Goal: Use online tool/utility: Utilize a website feature to perform a specific function

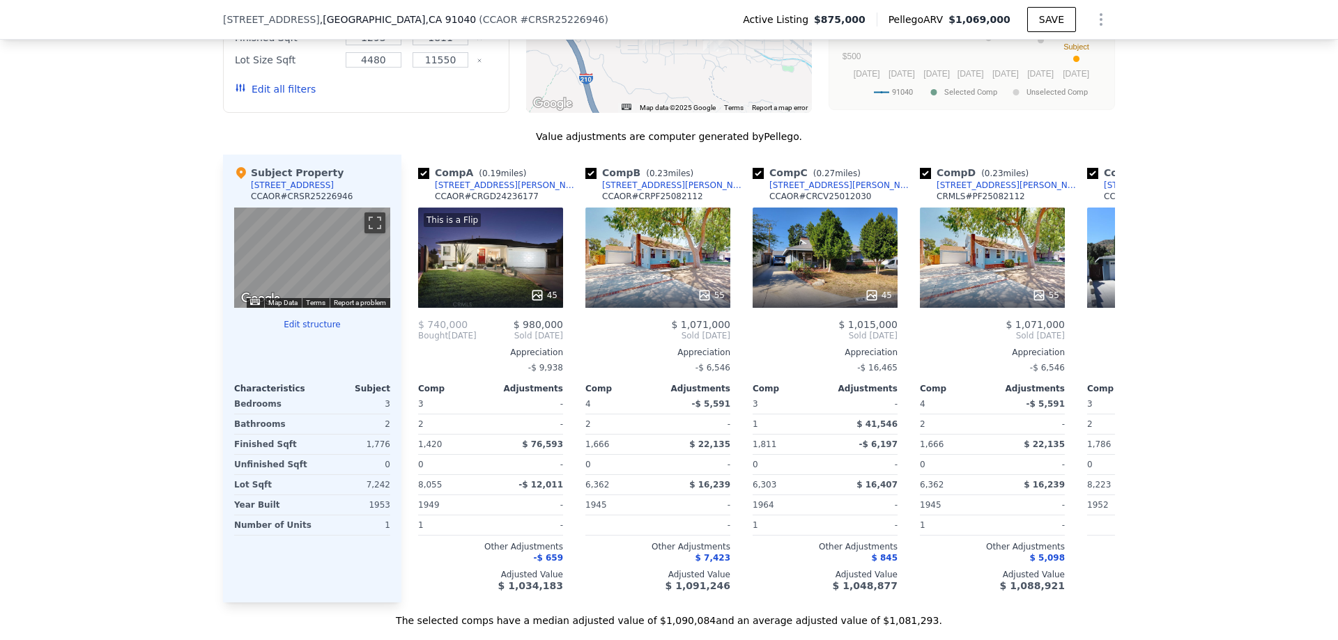
scroll to position [1319, 0]
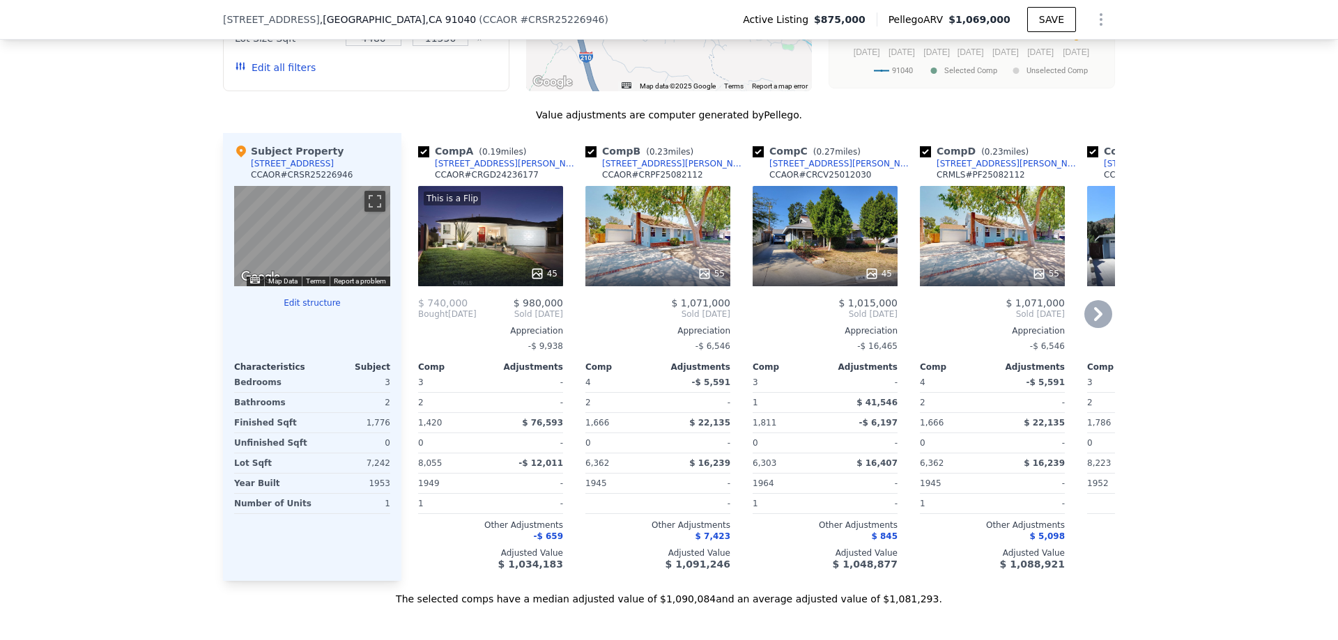
click at [1091, 325] on icon at bounding box center [1098, 314] width 28 height 28
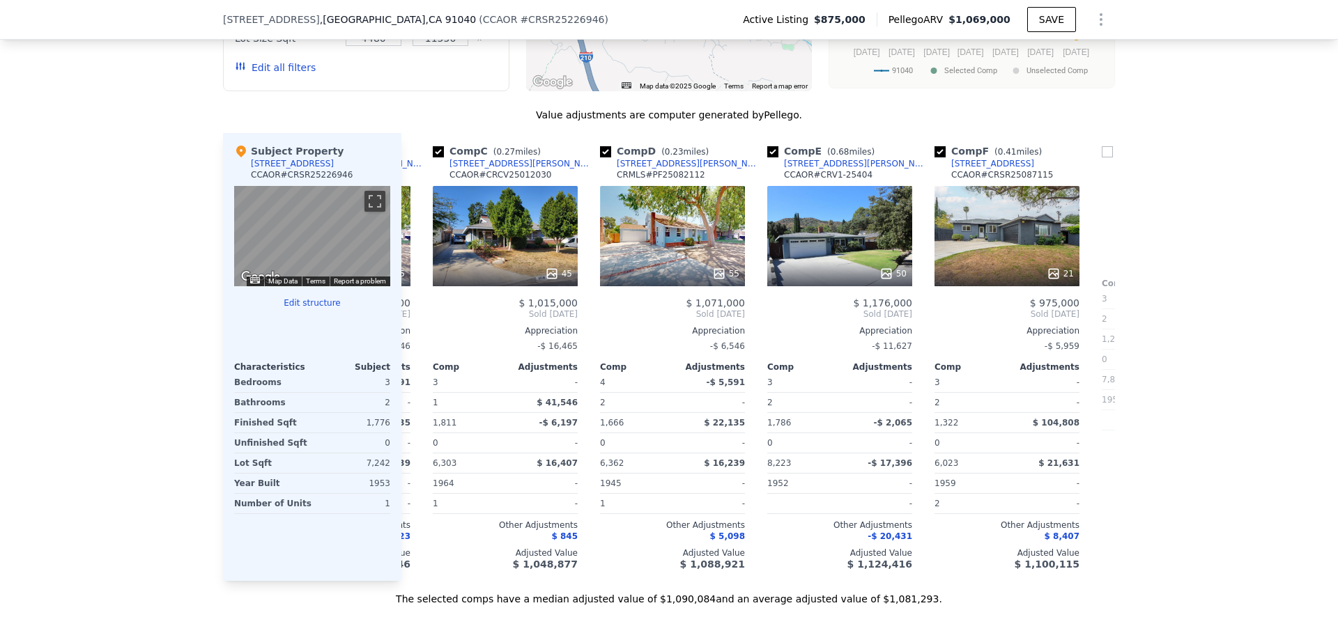
scroll to position [0, 334]
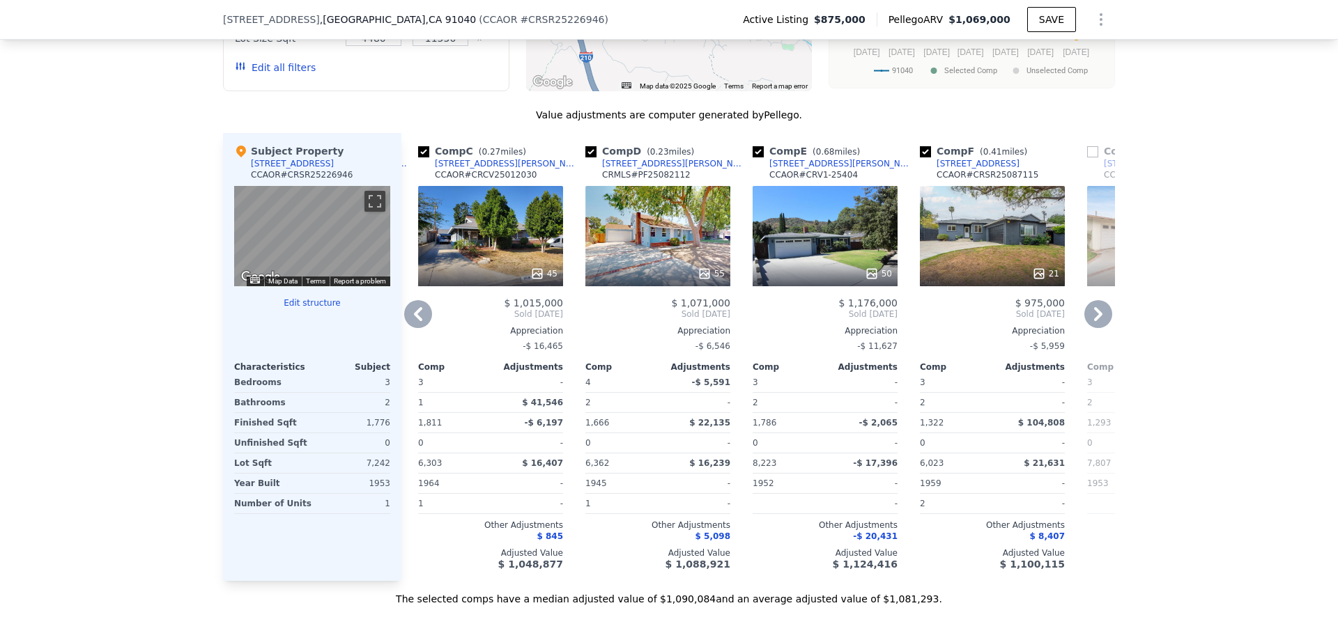
click at [1099, 328] on icon at bounding box center [1098, 314] width 28 height 28
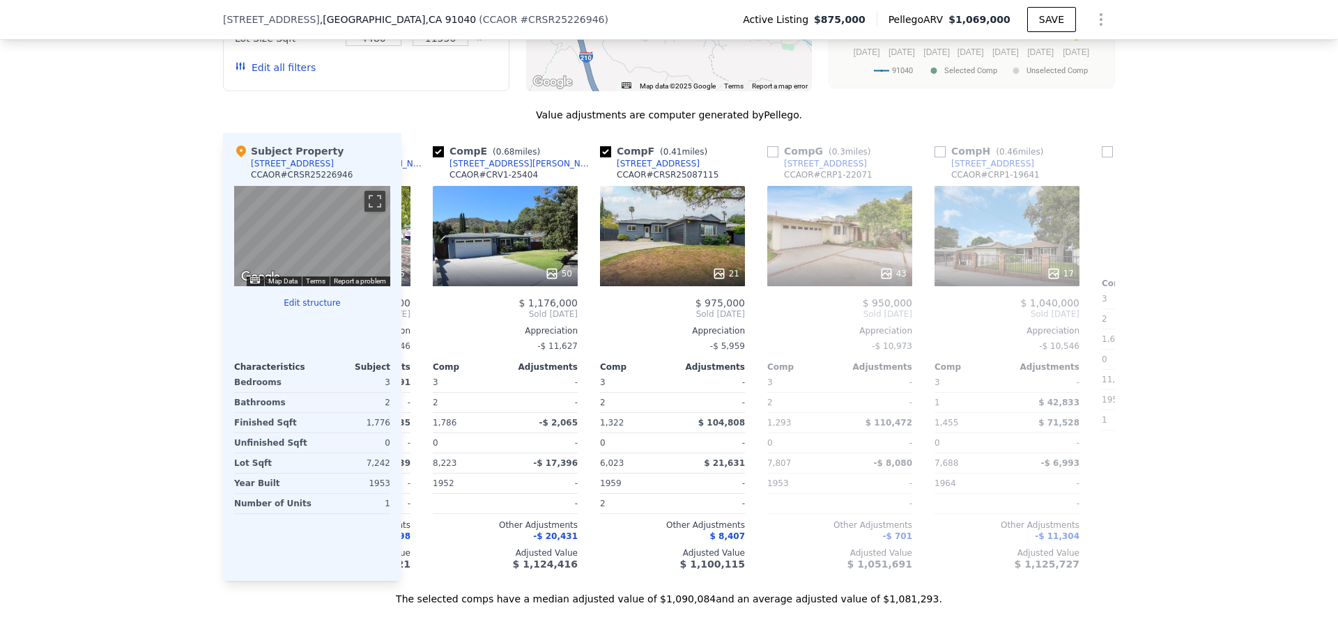
scroll to position [0, 669]
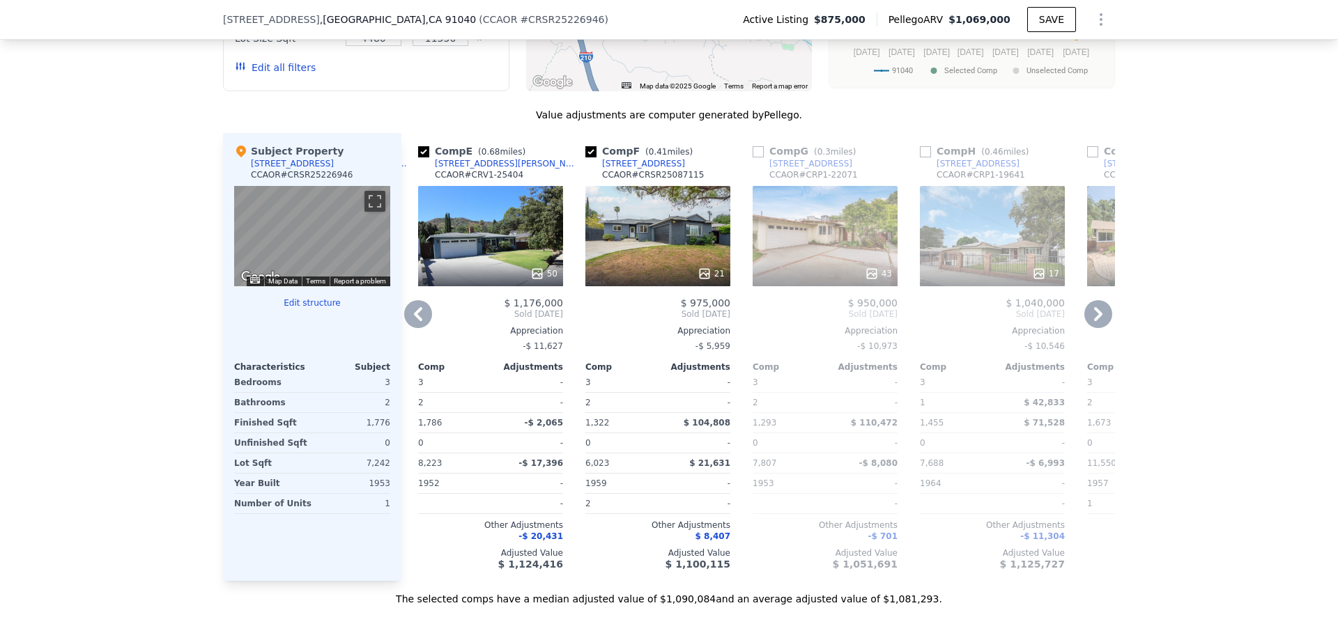
click at [414, 321] on icon at bounding box center [418, 314] width 8 height 14
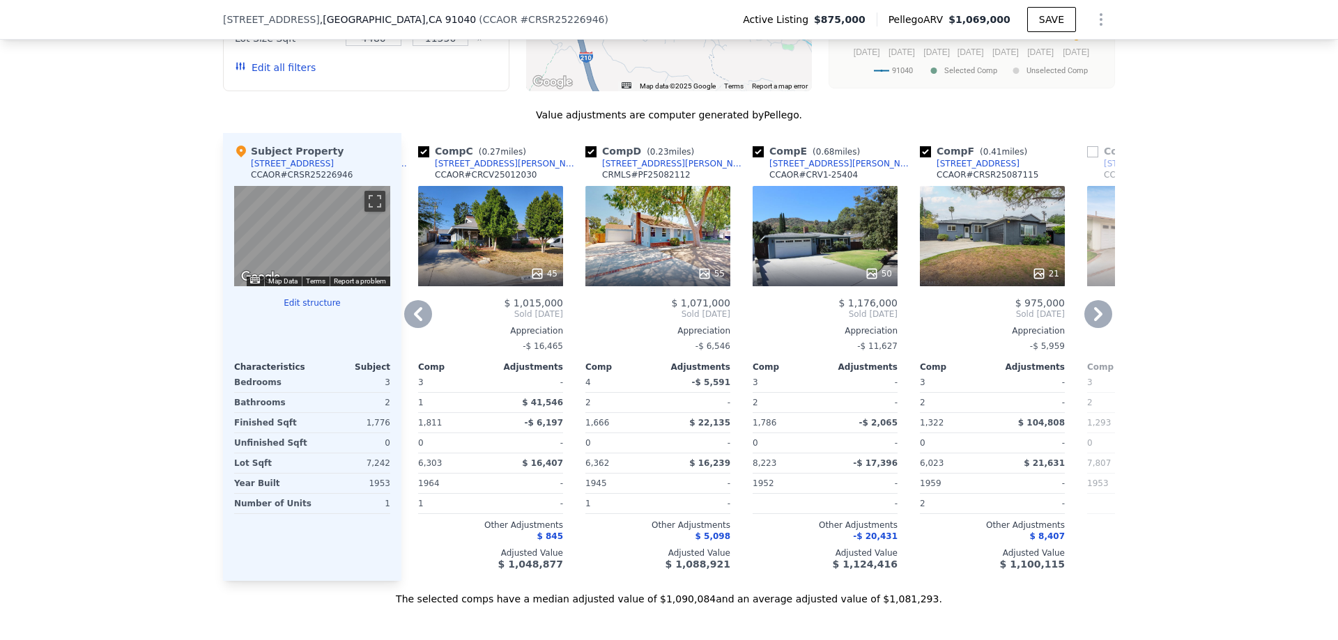
click at [414, 321] on icon at bounding box center [418, 314] width 8 height 14
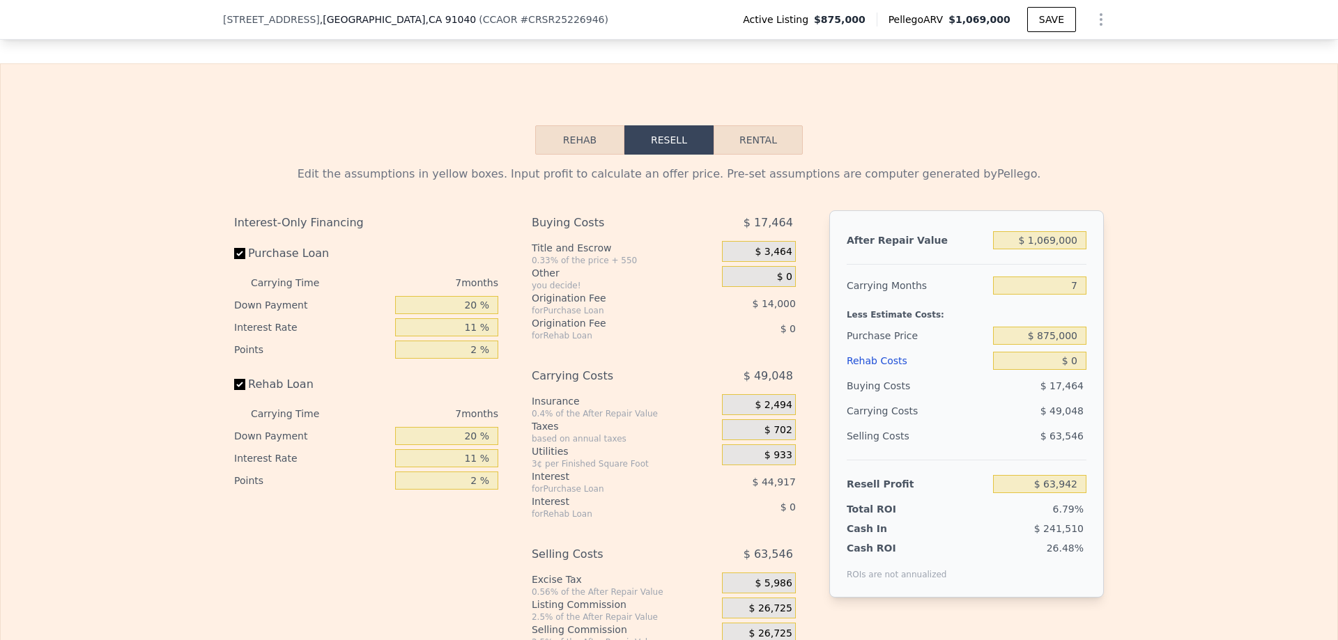
scroll to position [1946, 0]
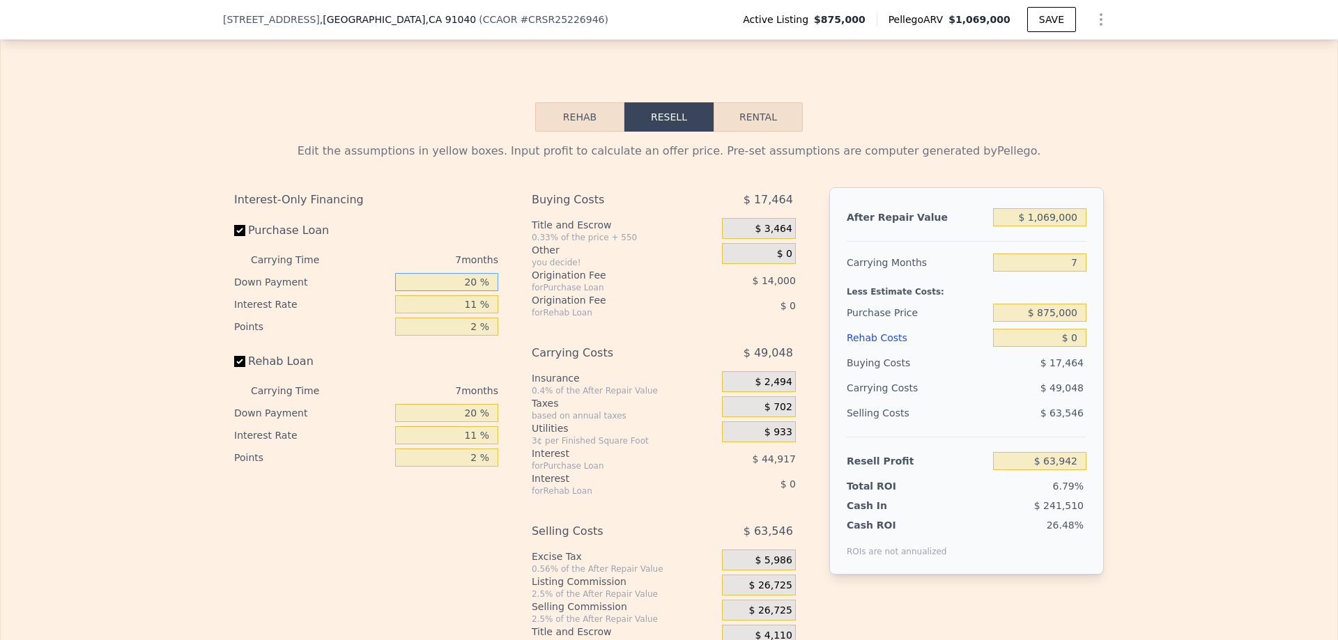
click at [472, 291] on input "20 %" at bounding box center [446, 282] width 103 height 18
type input "10 %"
type input "$ 56,578"
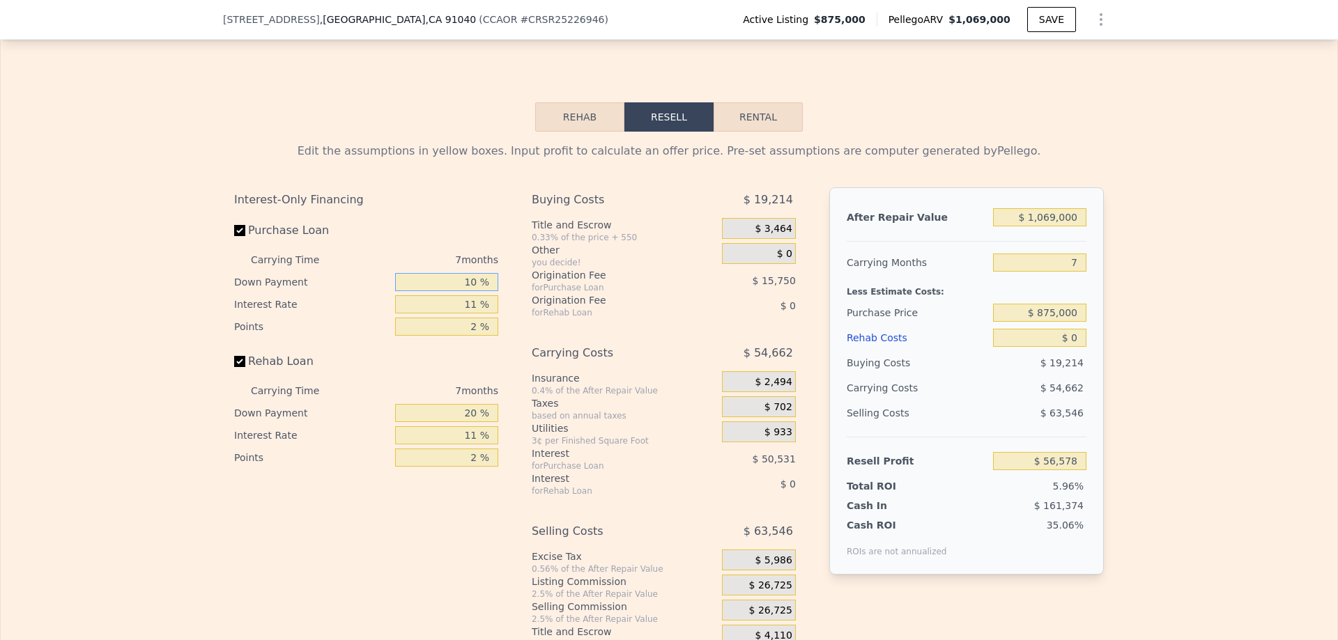
type input "10 %"
click at [433, 213] on div "Interest-Only Financing" at bounding box center [366, 199] width 264 height 25
click at [473, 422] on input "20 %" at bounding box center [446, 413] width 103 height 18
click at [463, 422] on input "20 %" at bounding box center [446, 413] width 103 height 18
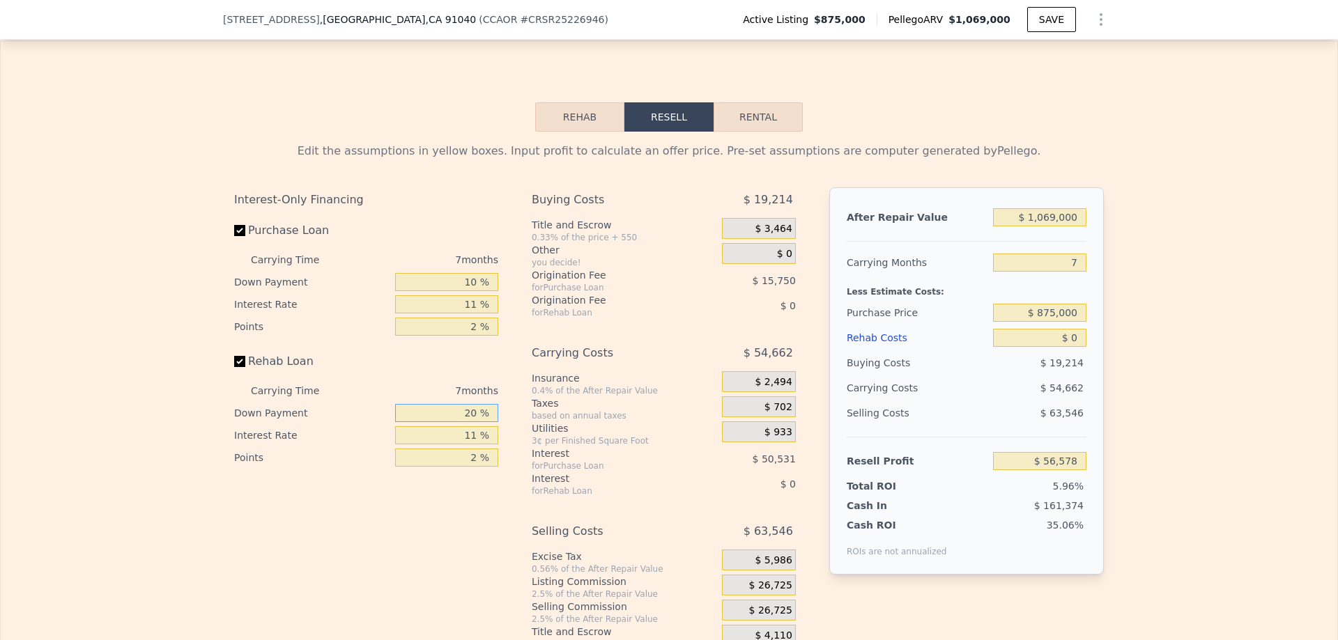
click at [463, 422] on input "20 %" at bounding box center [446, 413] width 103 height 18
type input "0 %"
click at [477, 537] on div "Interest-Only Financing Purchase Loan Carrying Time 7 months Down Payment 10 % …" at bounding box center [371, 418] width 275 height 463
click at [1077, 347] on input "$ 0" at bounding box center [1039, 338] width 93 height 18
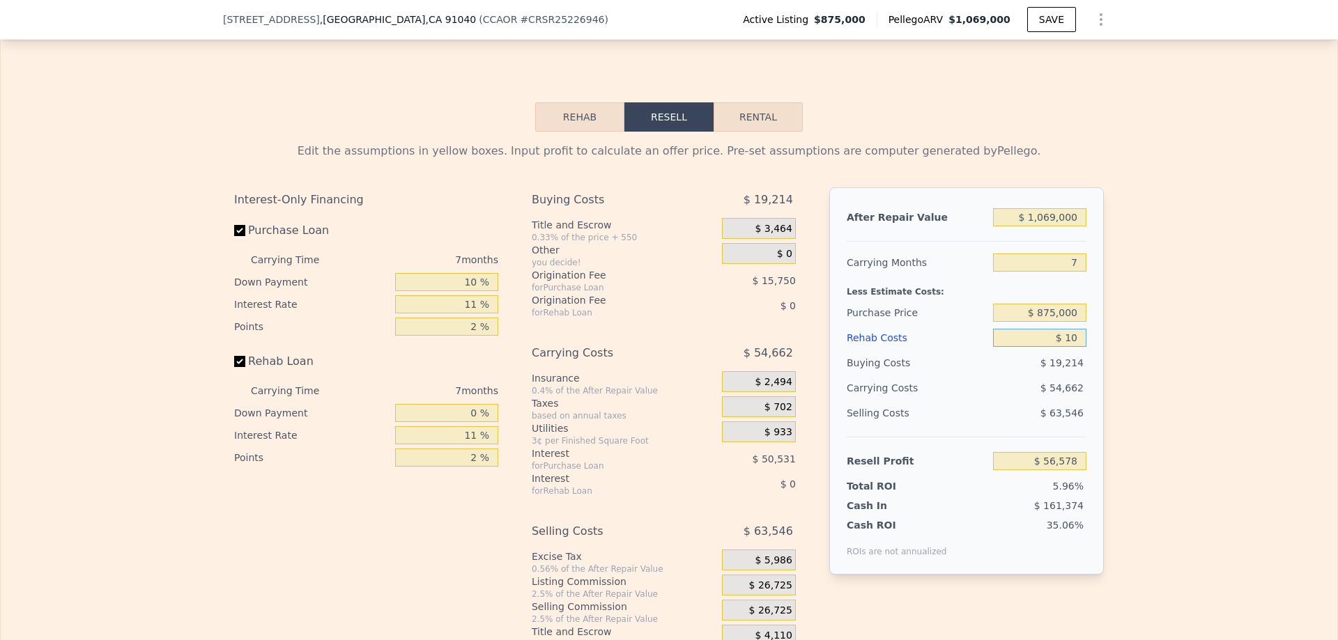
type input "$ 100"
type input "$ 56,469"
type input "$ 100,000"
type input "-$ 51,841"
type input "$ 100,000"
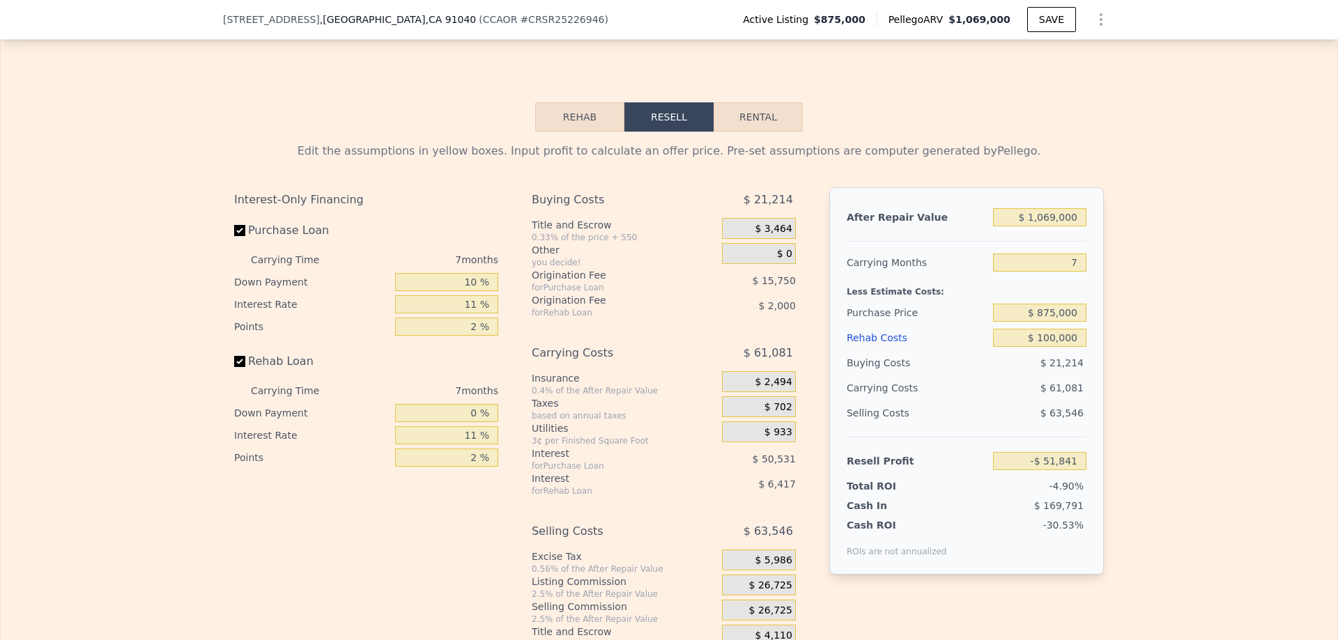
click at [1113, 374] on div "Edit the assumptions in yellow boxes. Input profit to calculate an offer price.…" at bounding box center [669, 391] width 1337 height 518
click at [1052, 226] on input "$ 1,069,000" at bounding box center [1039, 217] width 93 height 18
type input "$ 1,250"
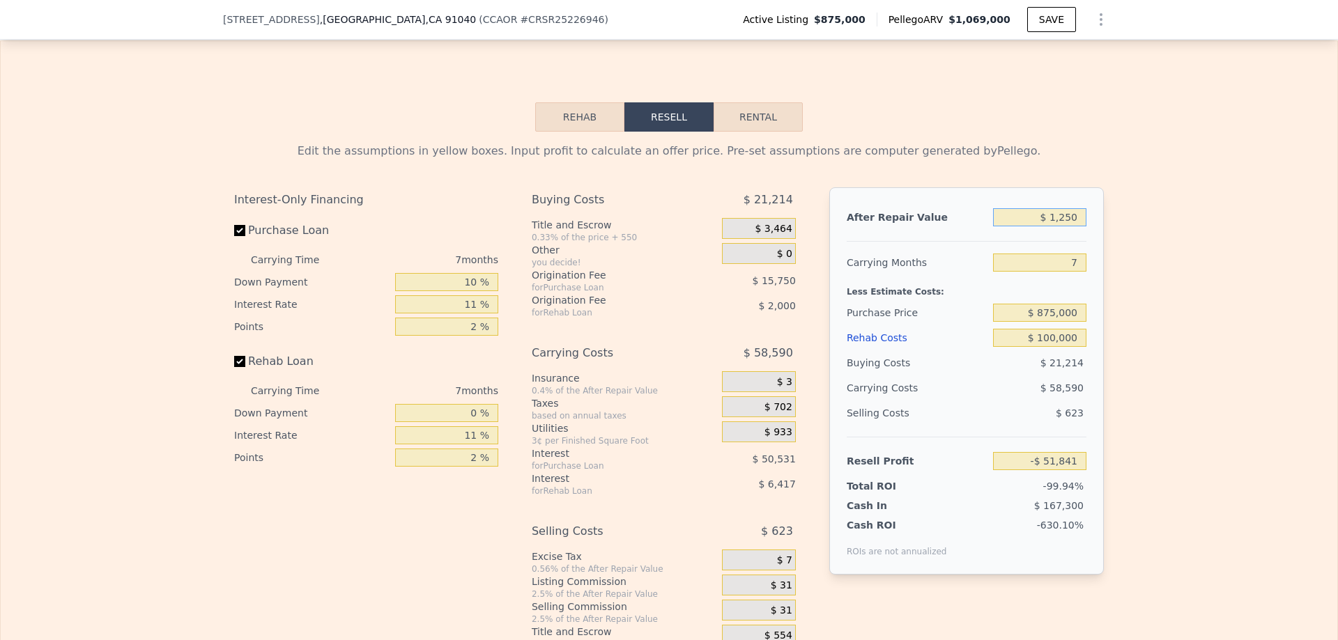
type input "-$ 1,054,177"
type input "$ 1,250,000"
type input "$ 118,069"
type input "$ 1,250,000"
click at [1131, 340] on div "Edit the assumptions in yellow boxes. Input profit to calculate an offer price.…" at bounding box center [669, 391] width 1337 height 518
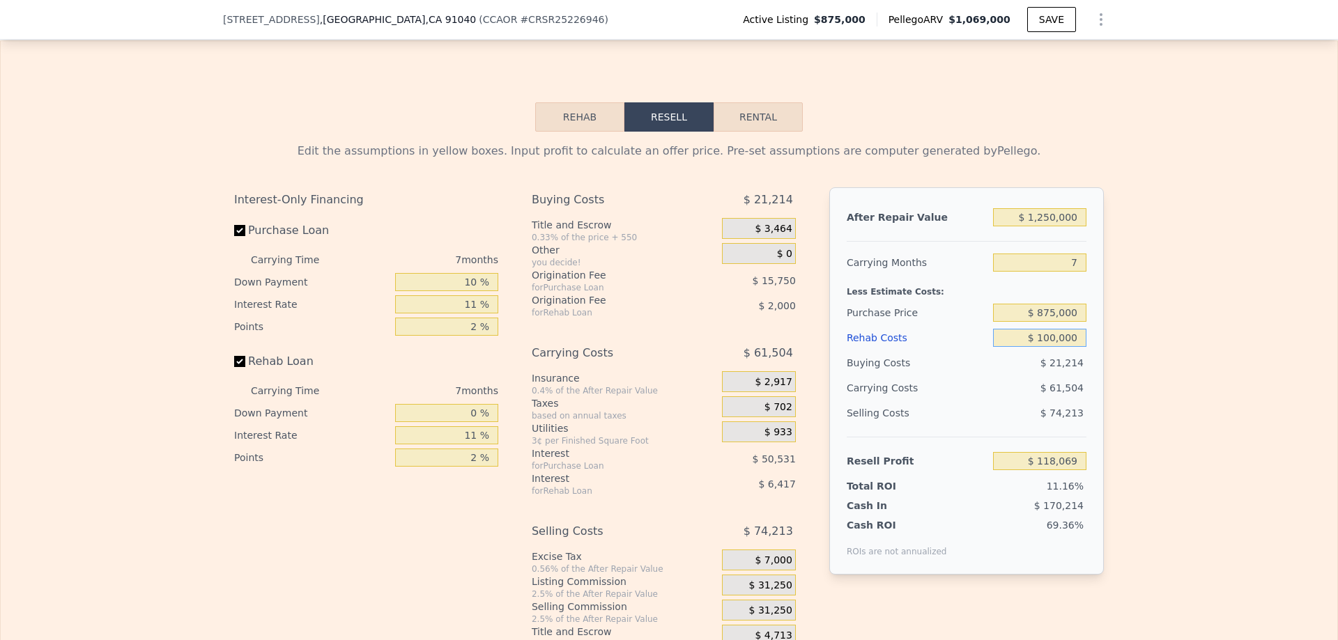
click at [1062, 347] on input "$ 100,000" at bounding box center [1039, 338] width 93 height 18
type input "$ 150"
type input "$ 226,328"
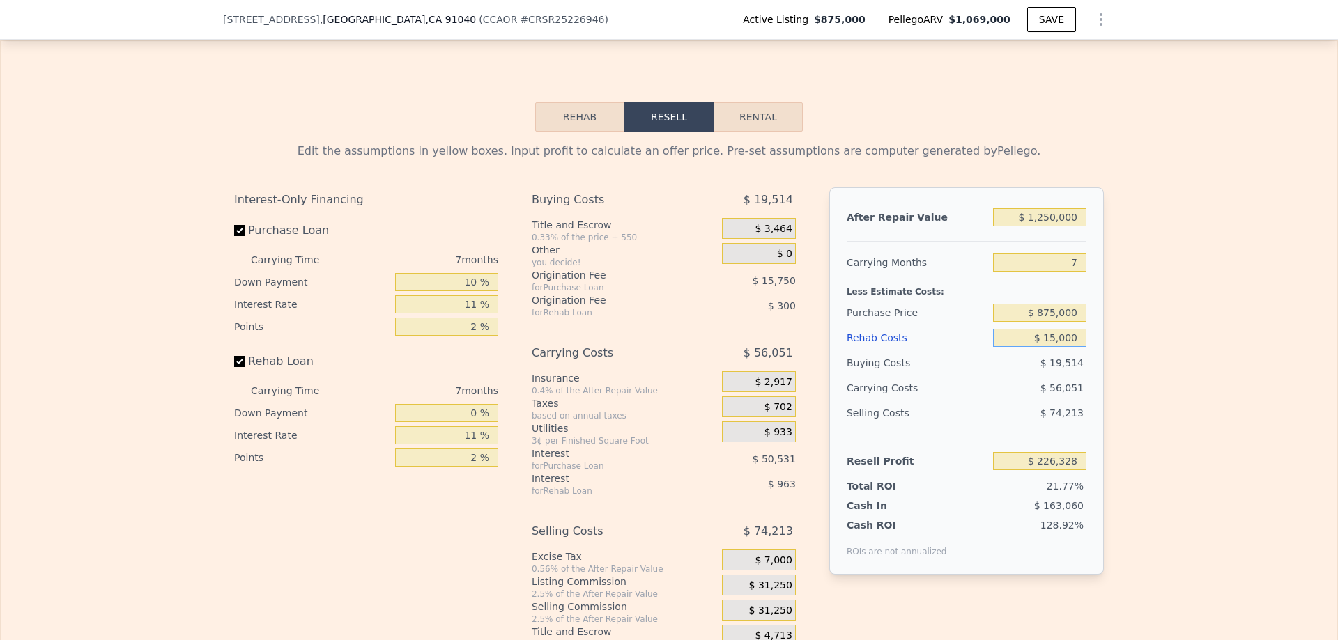
type input "$ 150,000"
type input "$ 63,863"
type input "$ 150,000"
